Goal: Task Accomplishment & Management: Use online tool/utility

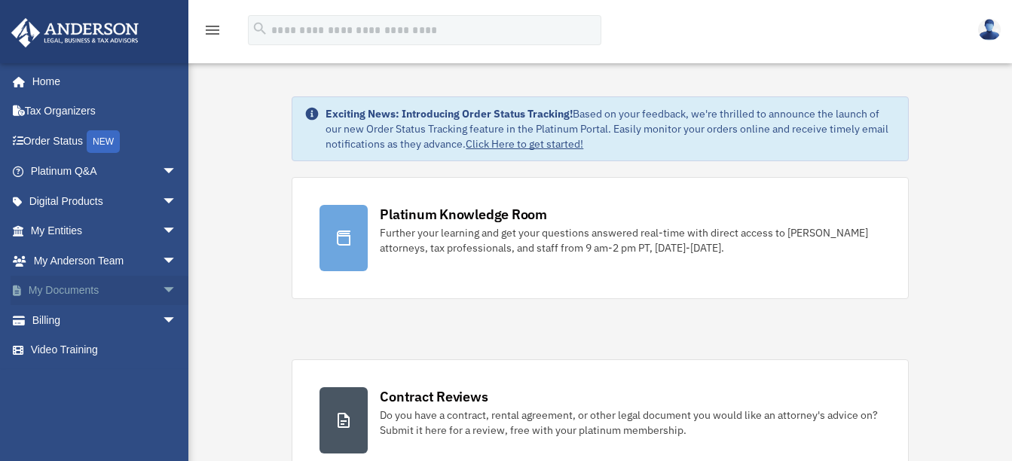
click at [118, 290] on link "My Documents arrow_drop_down" at bounding box center [105, 291] width 189 height 30
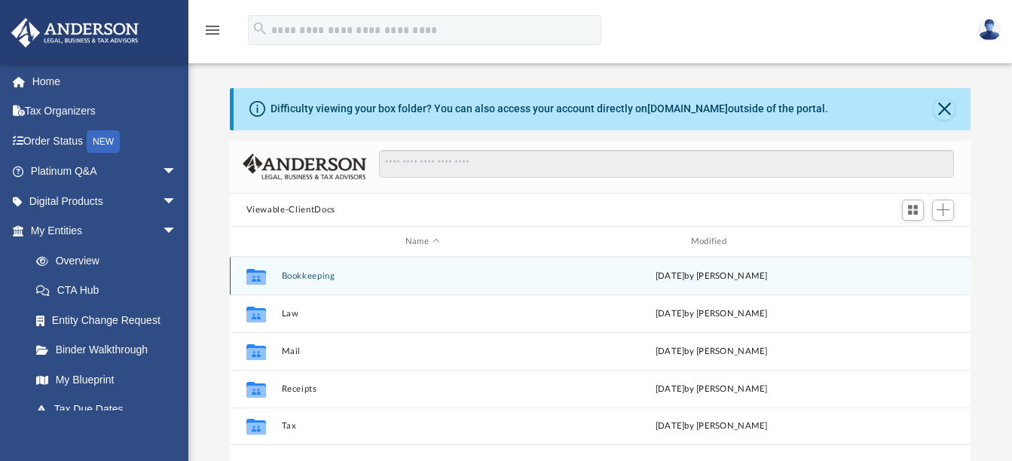
scroll to position [331, 729]
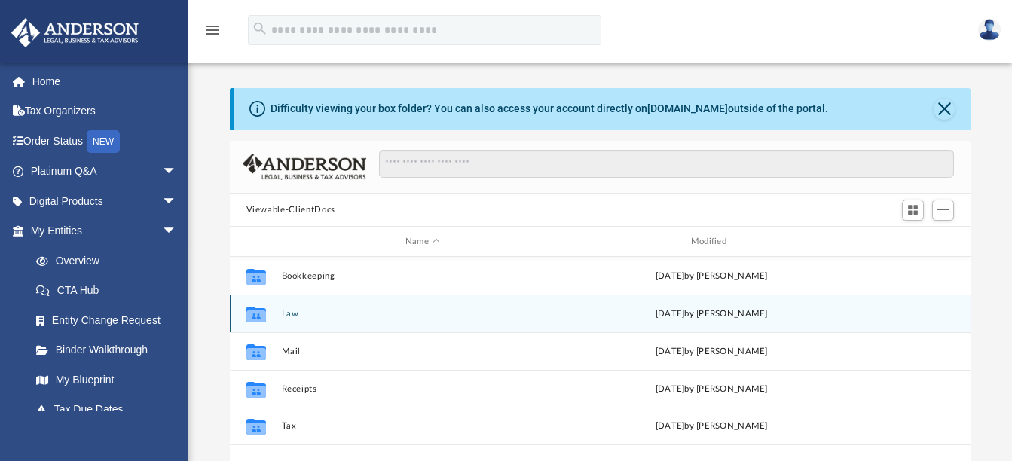
click at [269, 313] on div "Collaborated Folder" at bounding box center [255, 314] width 38 height 24
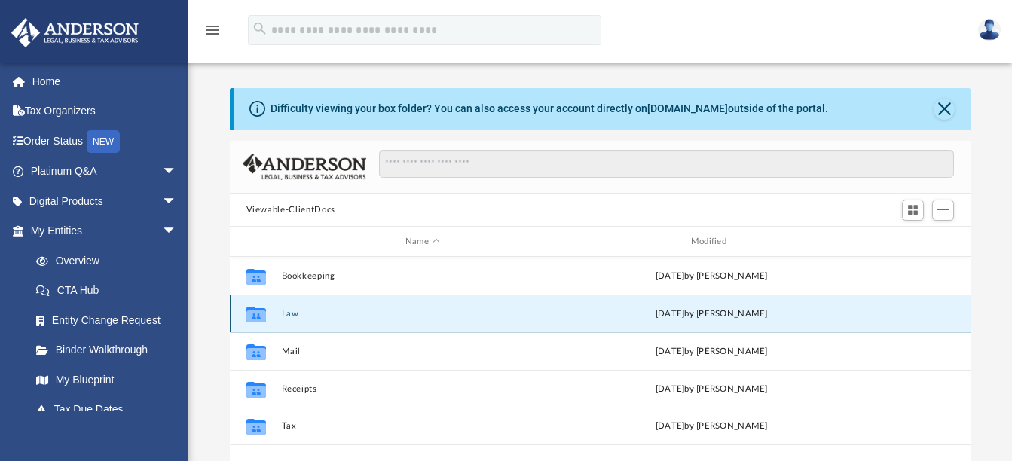
click at [292, 316] on button "Law" at bounding box center [422, 314] width 282 height 10
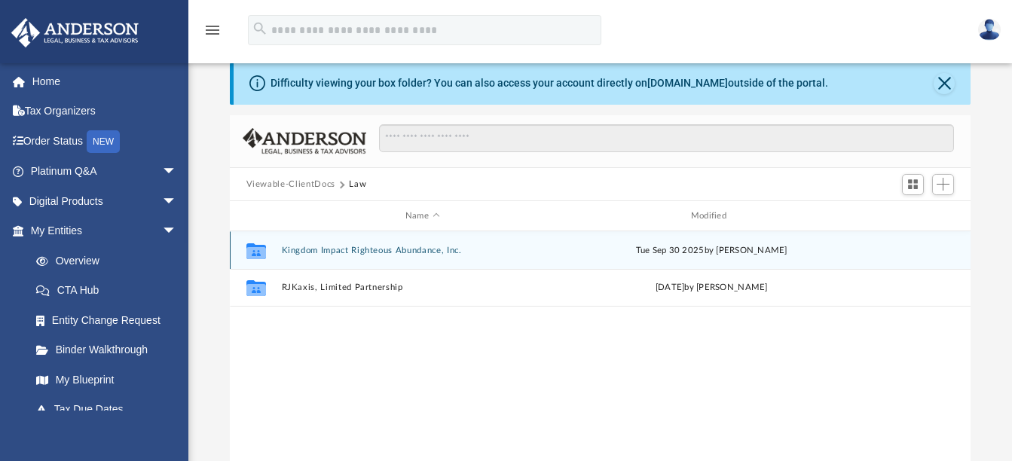
scroll to position [0, 0]
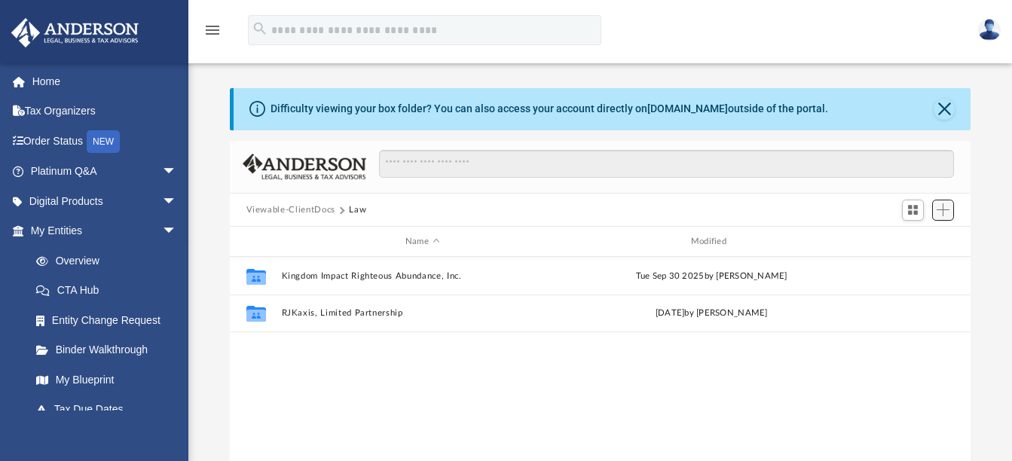
click at [944, 209] on span "Add" at bounding box center [942, 209] width 13 height 13
click at [907, 238] on li "Upload" at bounding box center [921, 241] width 48 height 16
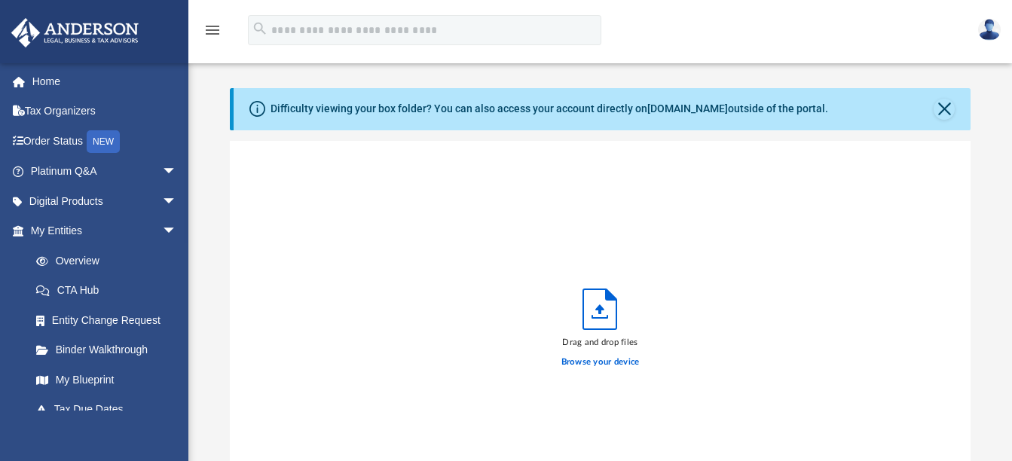
scroll to position [371, 729]
click at [603, 364] on label "Browse your device" at bounding box center [600, 362] width 78 height 14
click at [0, 0] on input "Browse your device" at bounding box center [0, 0] width 0 height 0
click at [593, 362] on label "Browse your device" at bounding box center [600, 362] width 78 height 14
click at [0, 0] on input "Browse your device" at bounding box center [0, 0] width 0 height 0
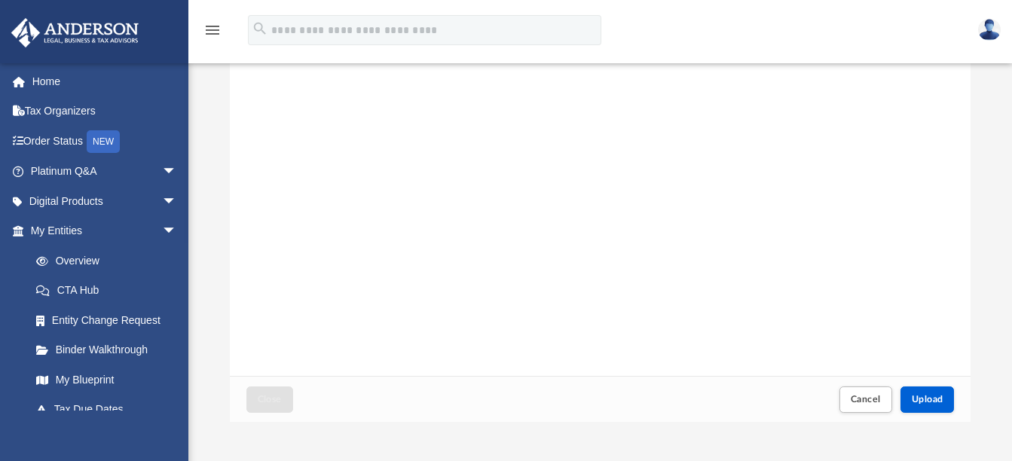
scroll to position [377, 0]
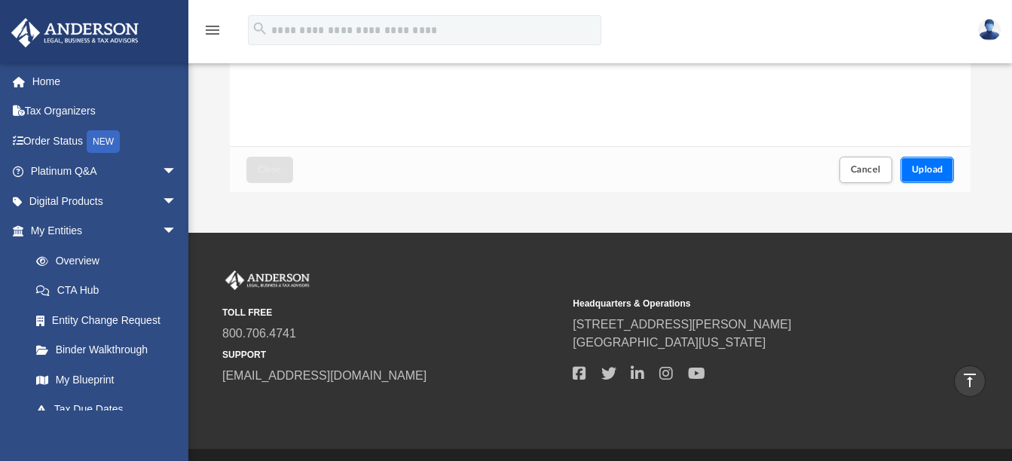
click at [919, 169] on span "Upload" at bounding box center [927, 169] width 32 height 9
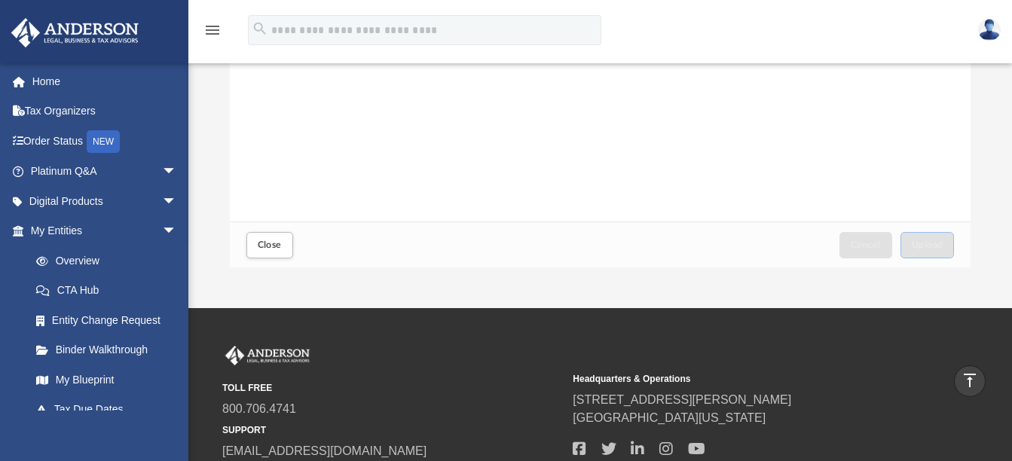
scroll to position [226, 0]
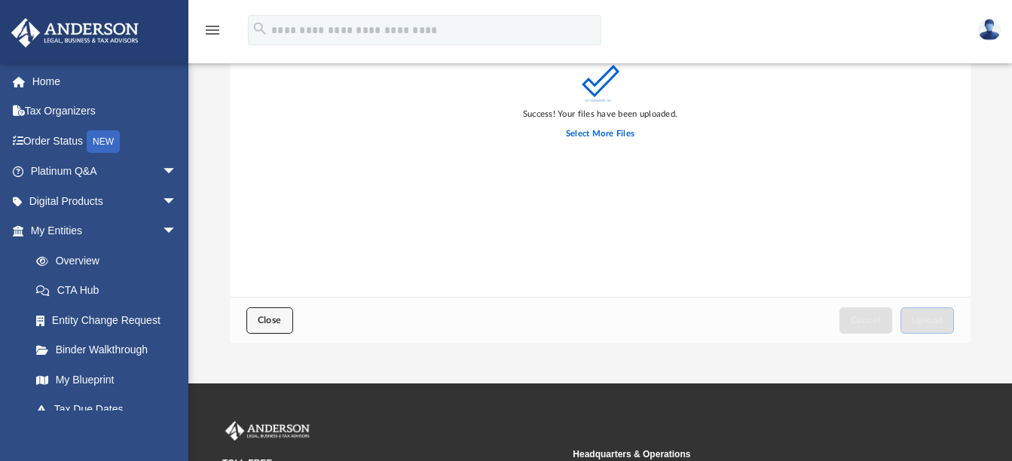
click at [271, 311] on button "Close" at bounding box center [269, 320] width 47 height 26
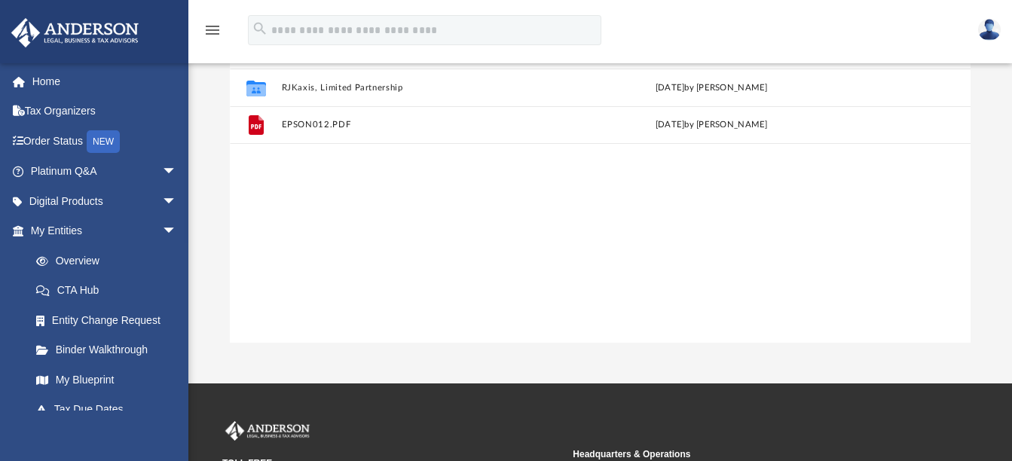
scroll to position [0, 0]
